Goal: Task Accomplishment & Management: Manage account settings

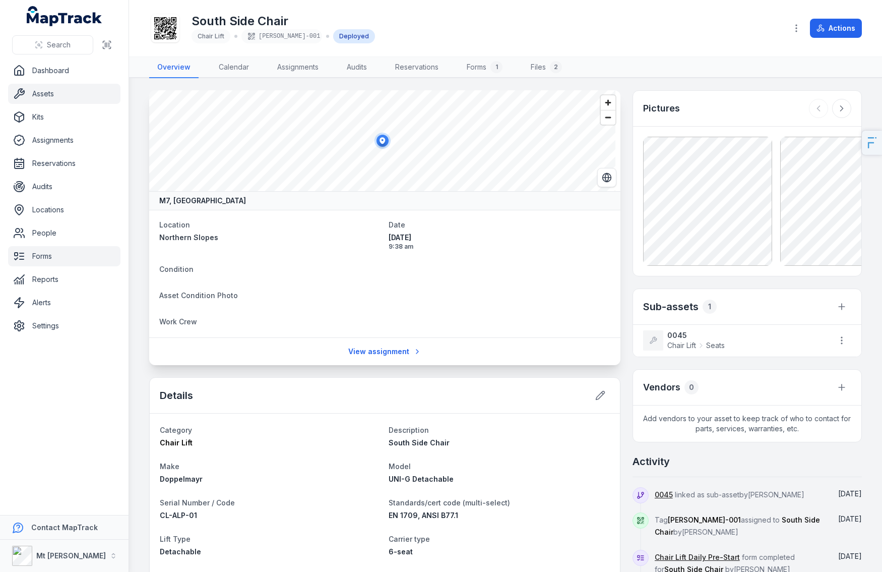
click at [48, 254] on link "Forms" at bounding box center [64, 256] width 112 height 20
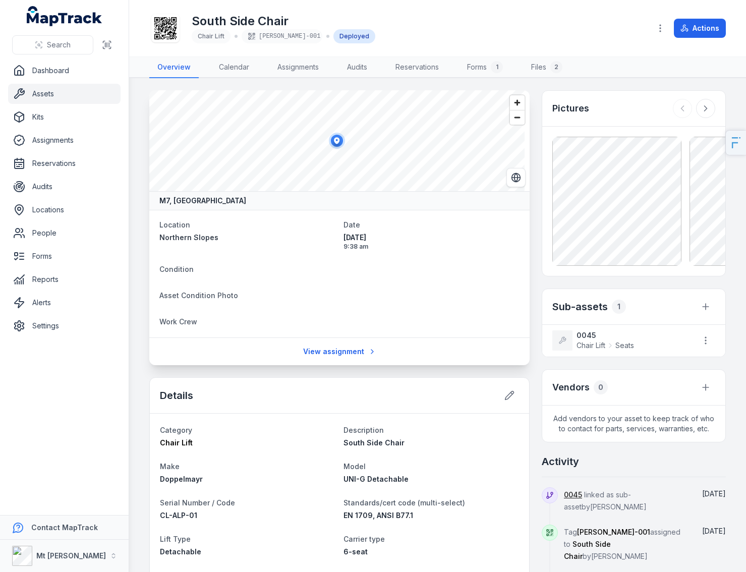
scroll to position [13, 0]
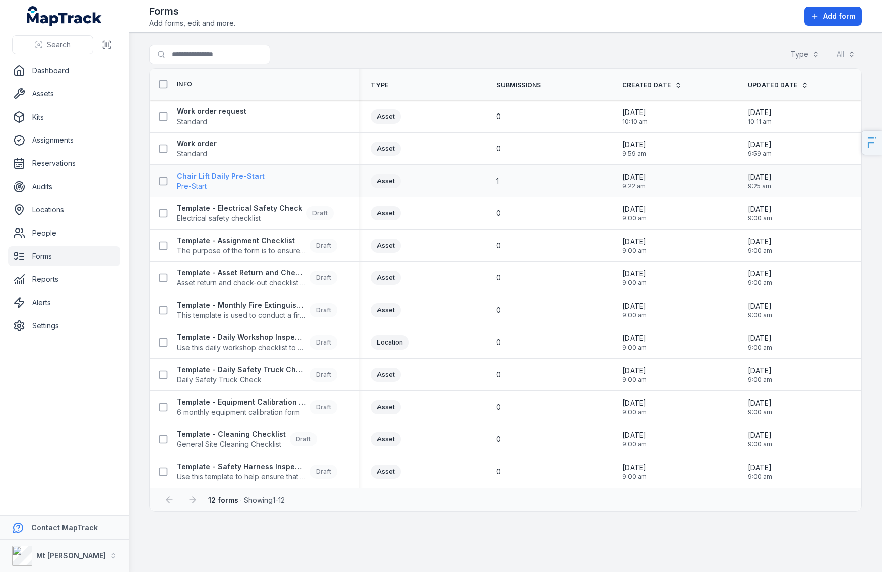
click at [227, 177] on strong "Chair Lift Daily Pre-Start" at bounding box center [221, 176] width 88 height 10
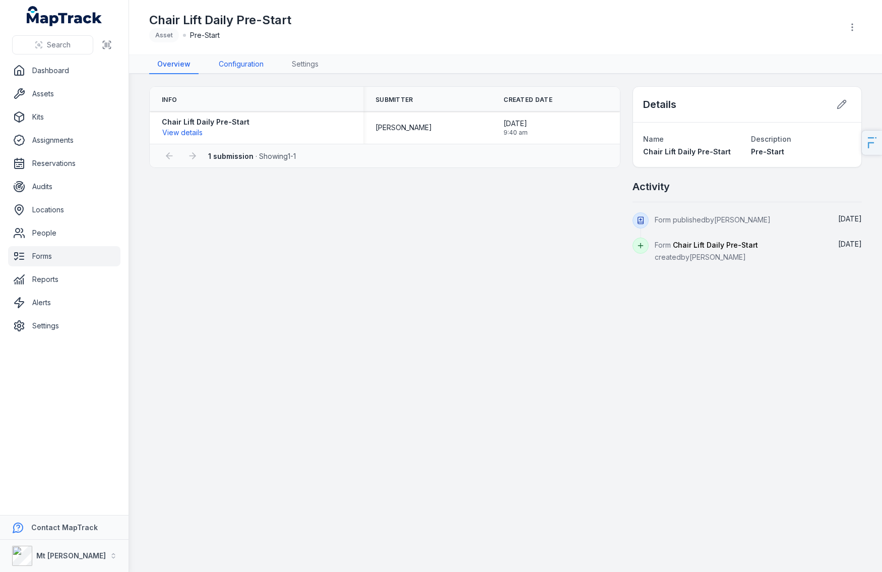
click at [250, 68] on link "Configuration" at bounding box center [241, 64] width 61 height 19
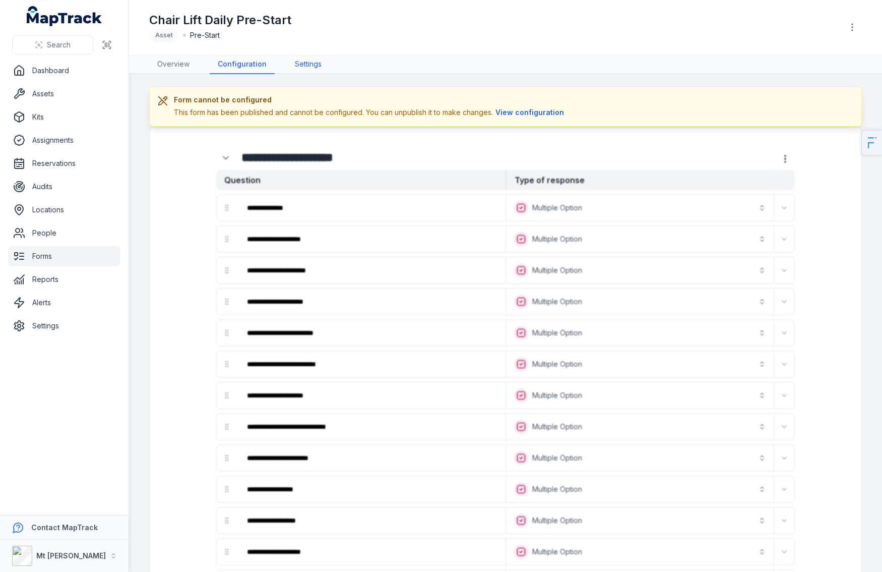
click at [316, 70] on link "Settings" at bounding box center [308, 64] width 43 height 19
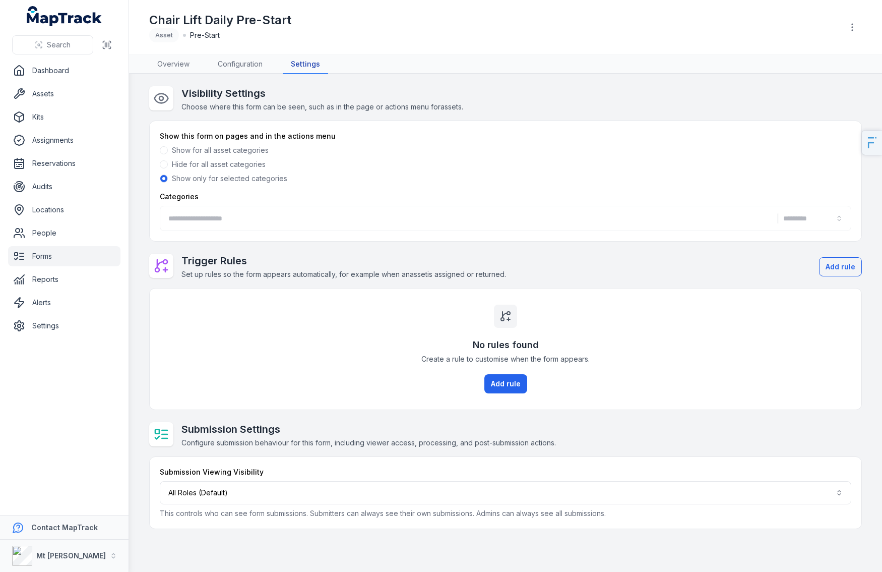
type input "**********"
click at [254, 214] on button "**********" at bounding box center [506, 218] width 692 height 25
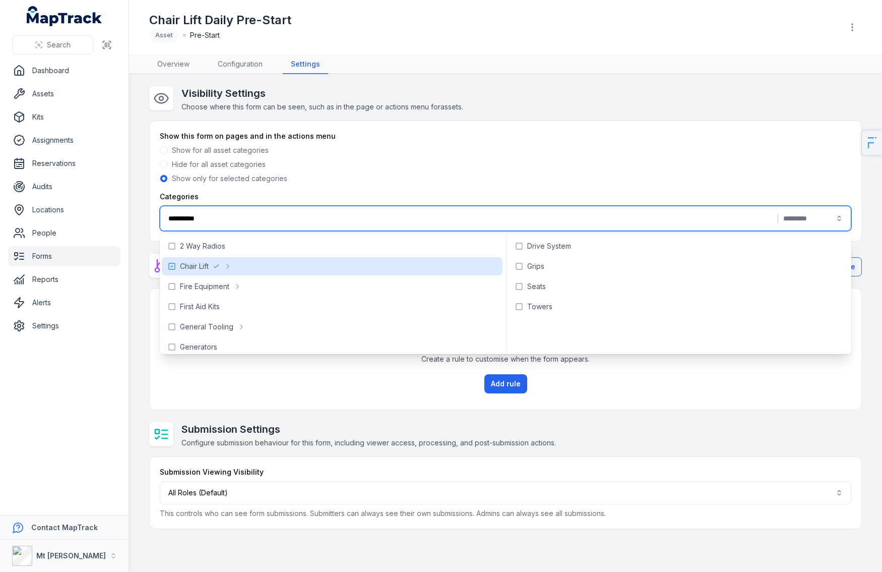
click at [536, 133] on div "Show this form on pages and in the actions menu" at bounding box center [506, 136] width 692 height 10
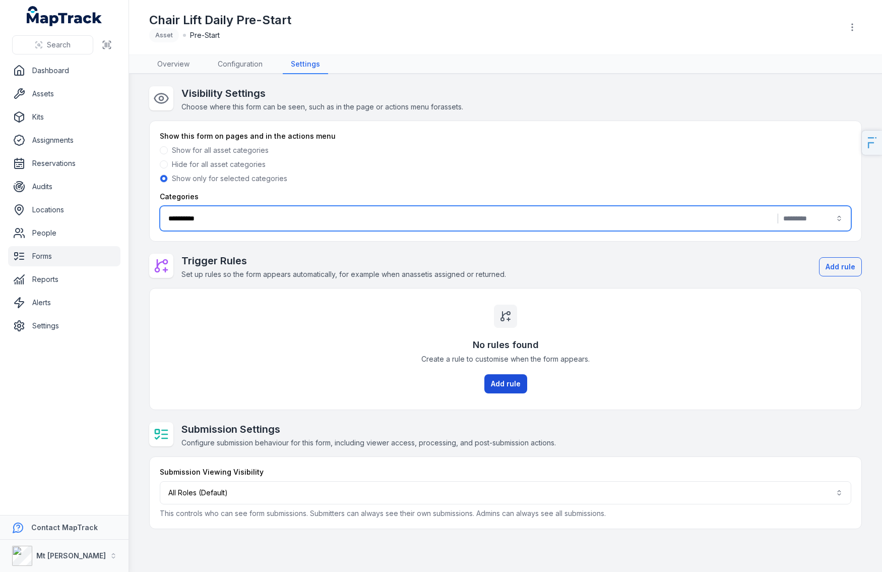
click at [507, 383] on button "Add rule" at bounding box center [506, 383] width 43 height 19
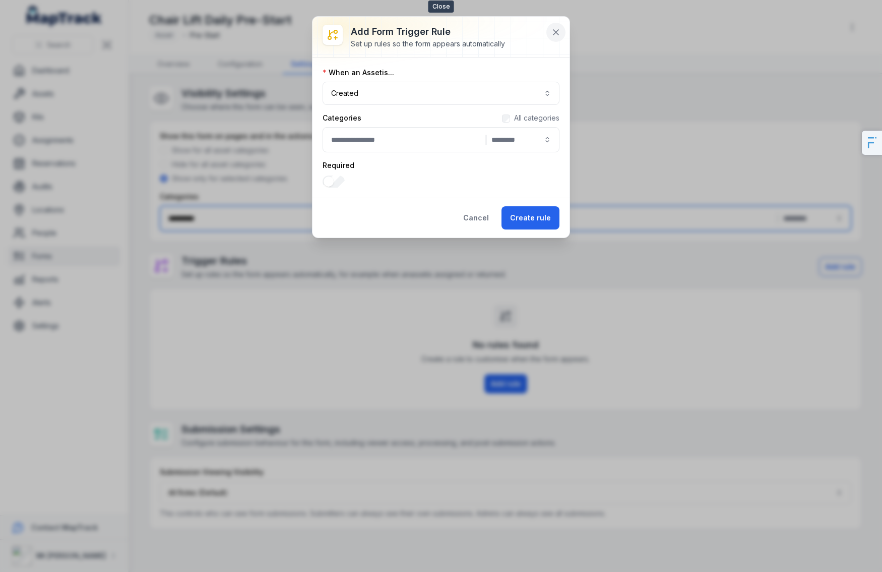
click at [563, 33] on button at bounding box center [556, 32] width 19 height 19
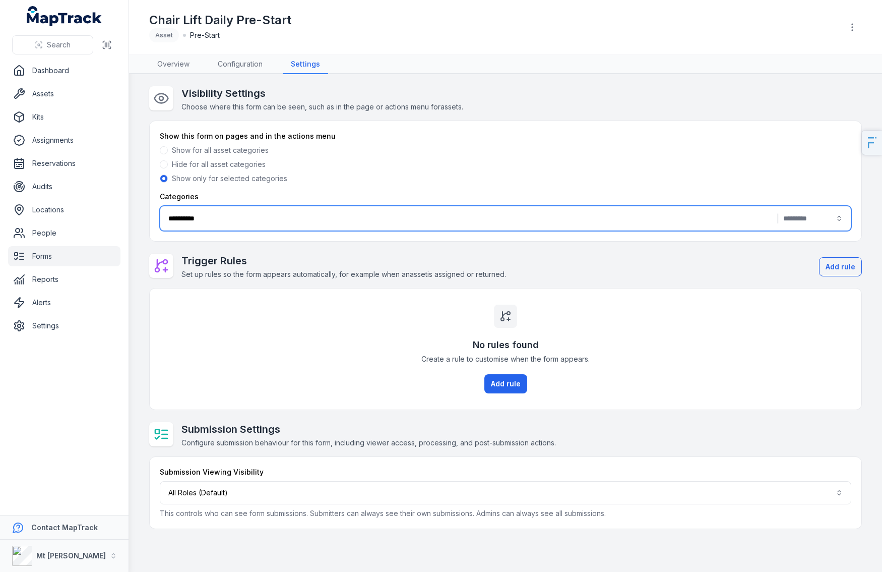
click at [530, 384] on div "No rules found Create a rule to customise when the form appears. Add rule" at bounding box center [506, 348] width 712 height 121
click at [516, 388] on button "Add rule" at bounding box center [506, 383] width 43 height 19
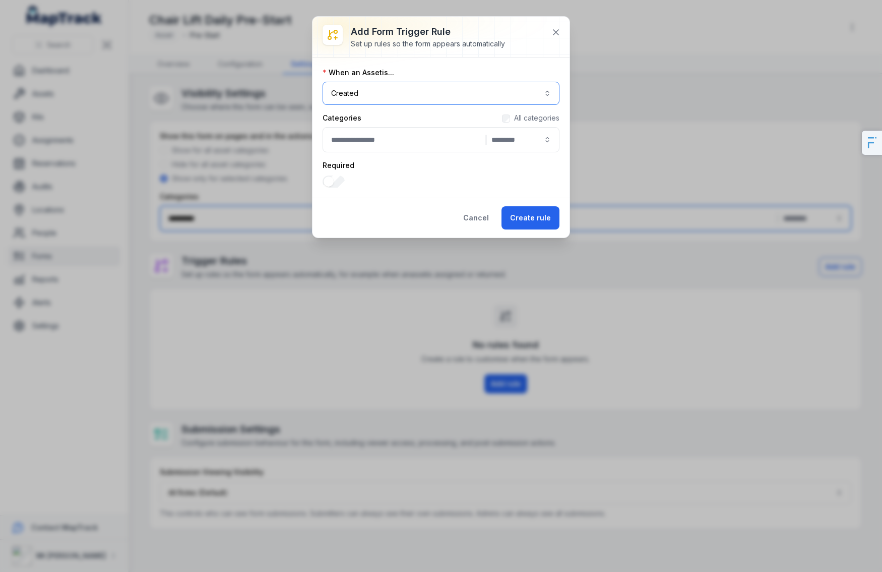
click at [366, 94] on button "Created ******" at bounding box center [441, 93] width 237 height 23
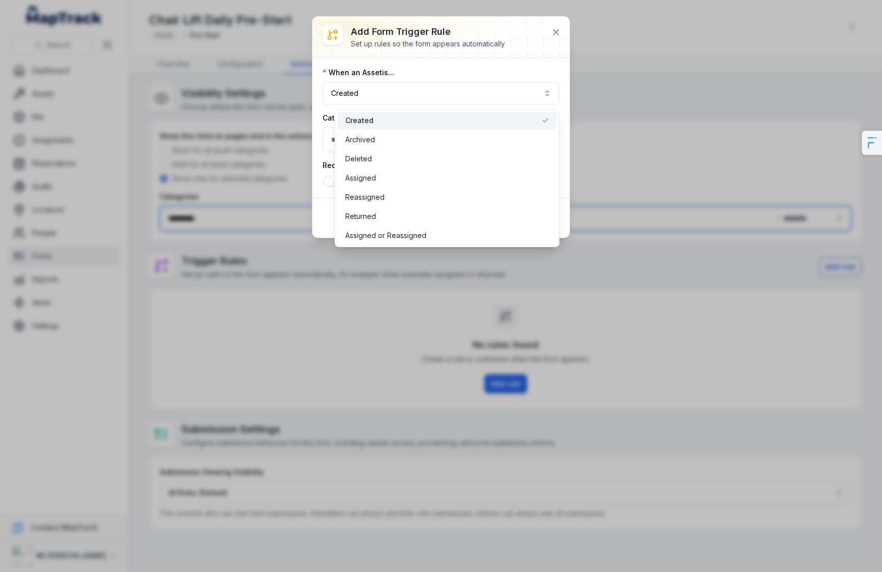
click at [568, 31] on div "Add form trigger rule Set up rules so the form appears automatically When an As…" at bounding box center [441, 127] width 257 height 221
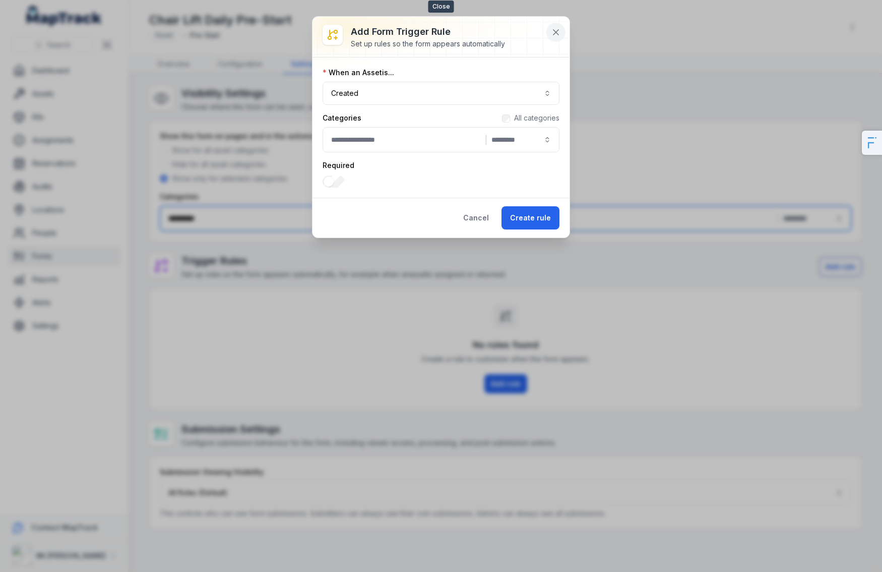
click at [556, 30] on icon at bounding box center [556, 32] width 10 height 10
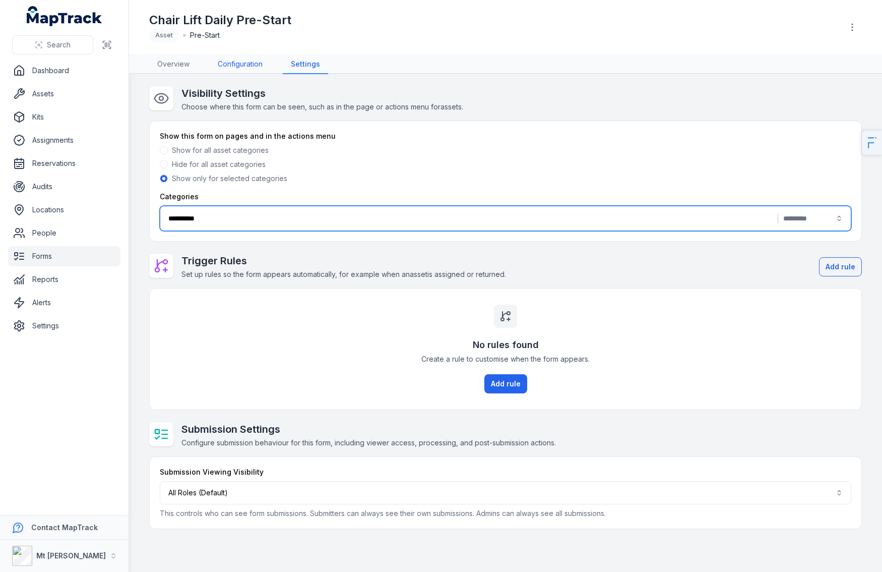
click at [249, 70] on link "Configuration" at bounding box center [240, 64] width 61 height 19
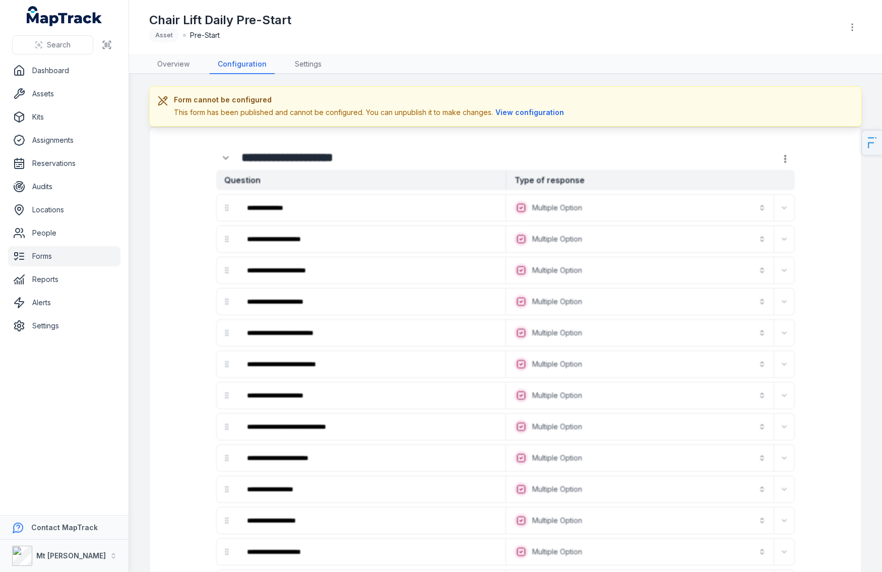
drag, startPoint x: 819, startPoint y: 19, endPoint x: 825, endPoint y: 19, distance: 6.1
click at [820, 19] on div "Chair Lift Daily Pre-Start Asset Pre-Start" at bounding box center [492, 27] width 686 height 30
click at [845, 24] on button "button" at bounding box center [852, 27] width 19 height 19
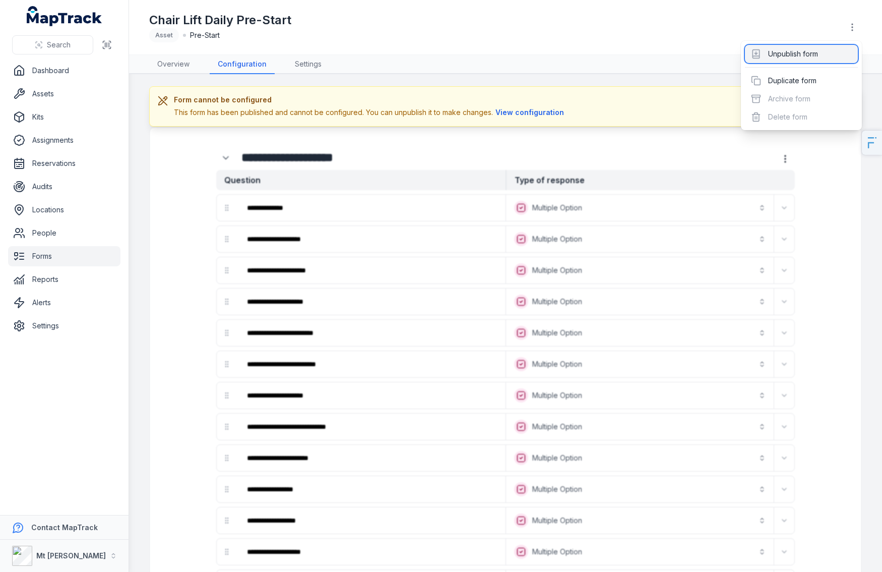
click at [798, 56] on div "Unpublish form" at bounding box center [801, 54] width 113 height 18
